Goal: Information Seeking & Learning: Learn about a topic

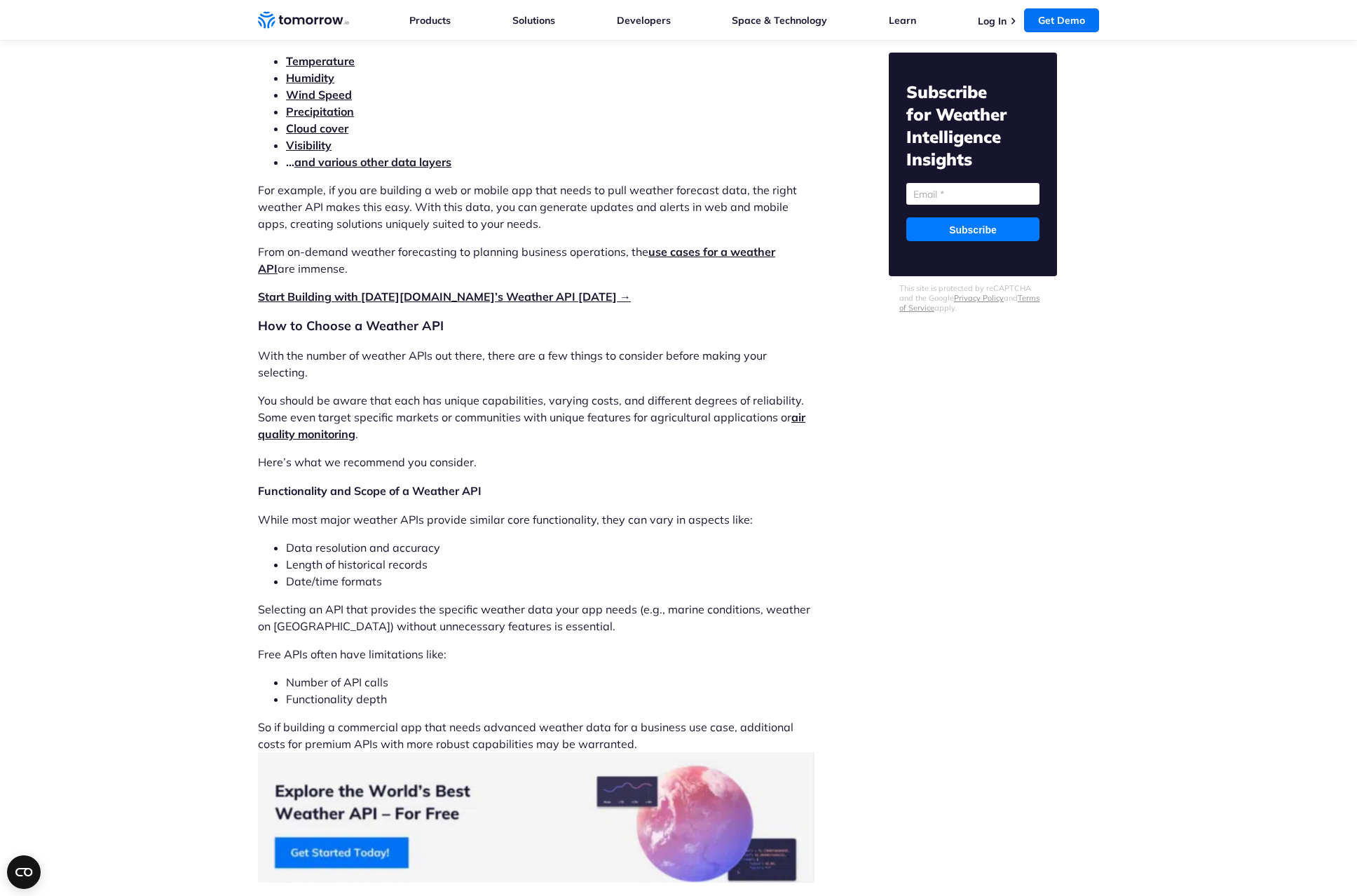
scroll to position [1669, 0]
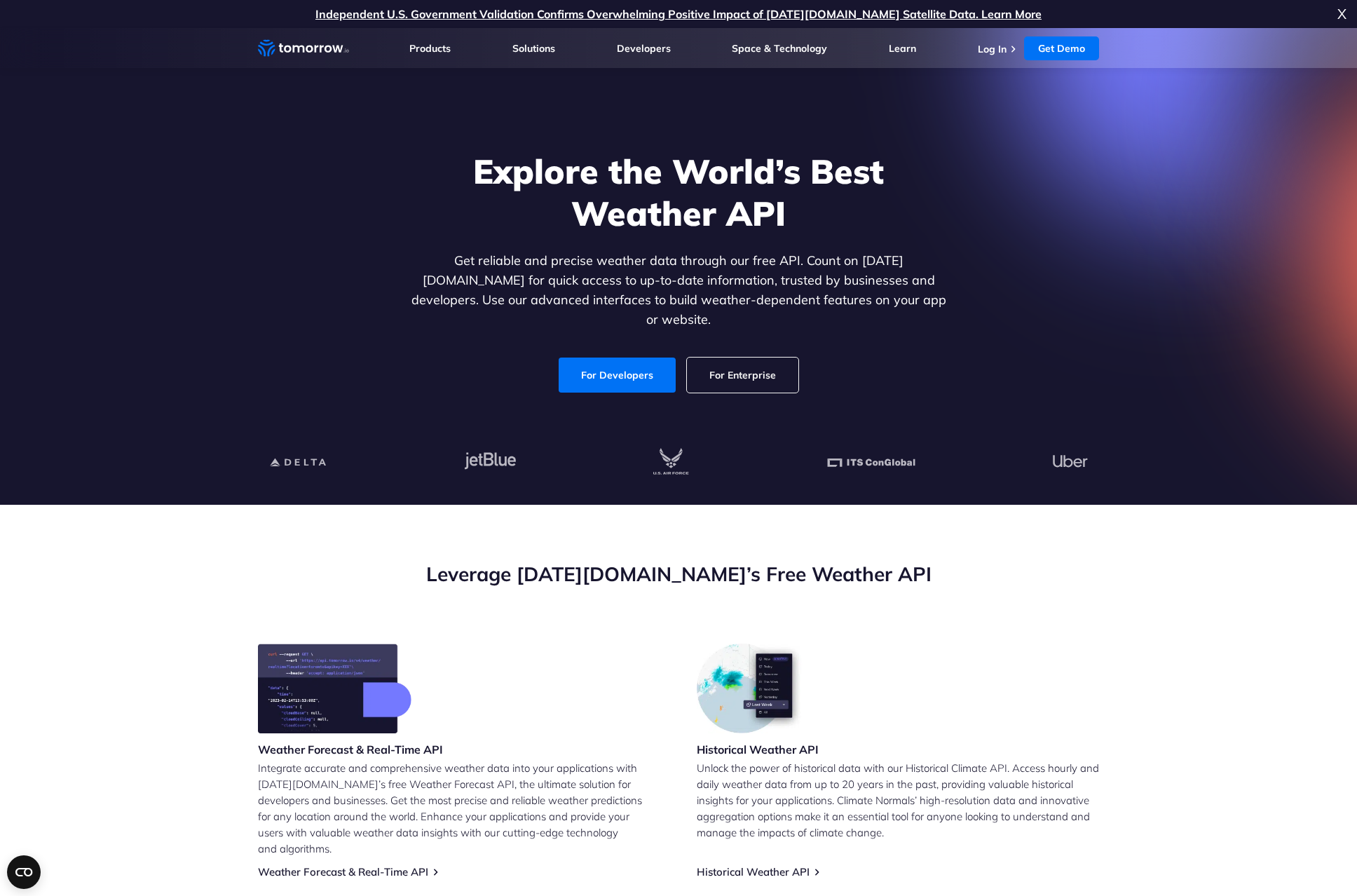
click at [282, 49] on icon "Weather Intelligence Solutions" at bounding box center [304, 48] width 91 height 18
